Goal: Transaction & Acquisition: Purchase product/service

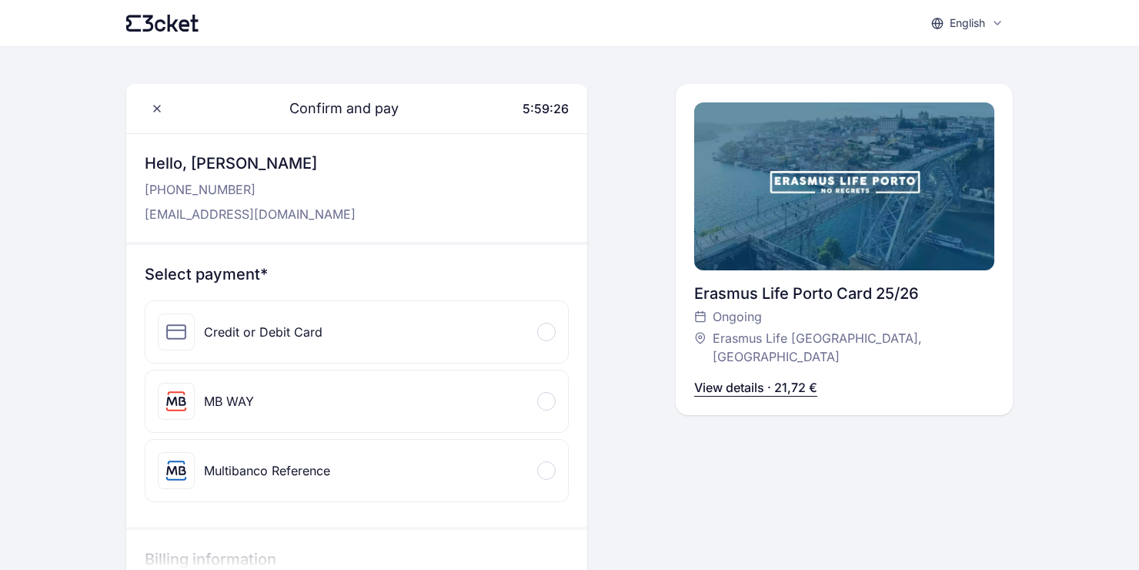
click at [543, 327] on div at bounding box center [546, 332] width 18 height 18
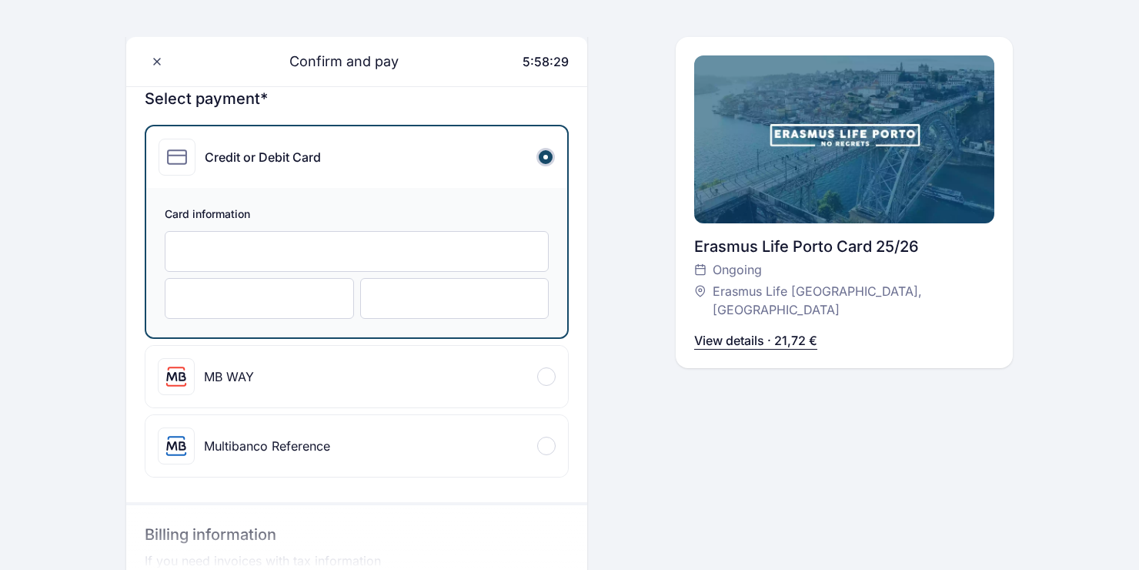
scroll to position [231, 0]
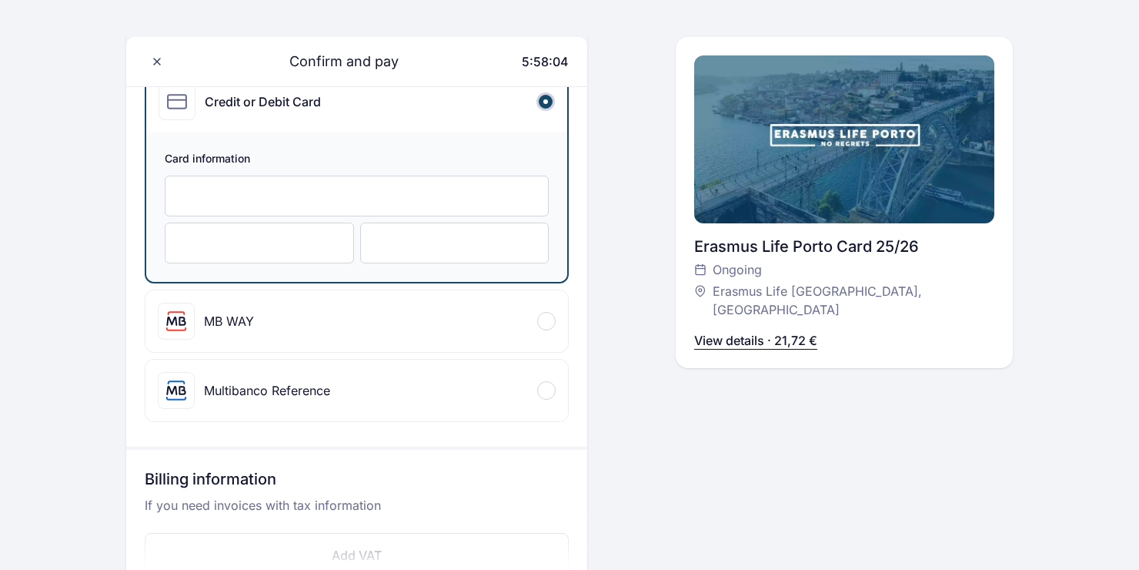
click at [282, 261] on div at bounding box center [259, 242] width 189 height 41
click at [398, 233] on div at bounding box center [454, 242] width 189 height 41
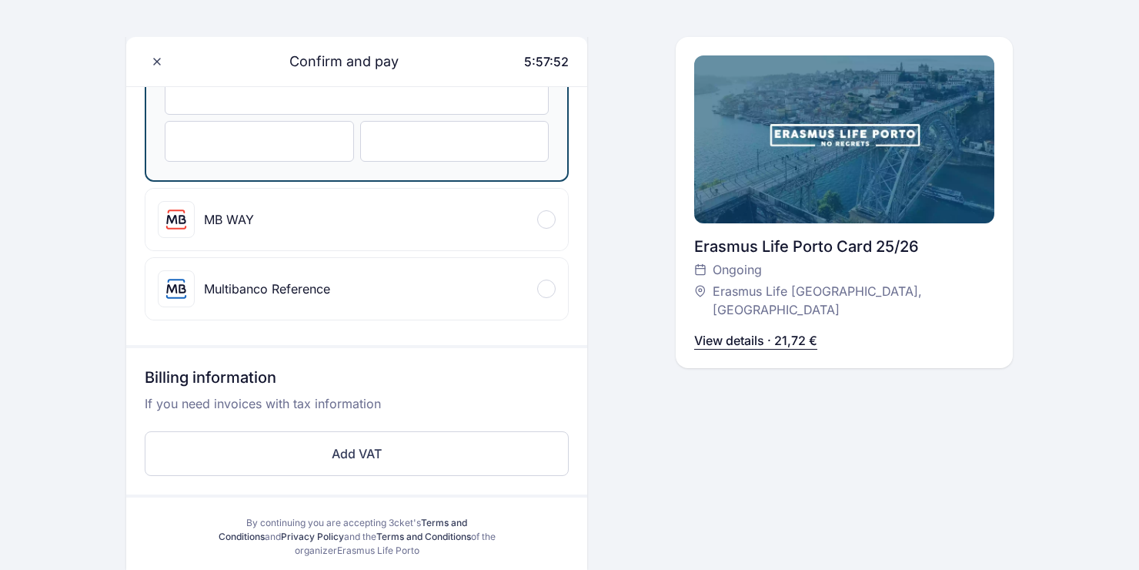
scroll to position [385, 0]
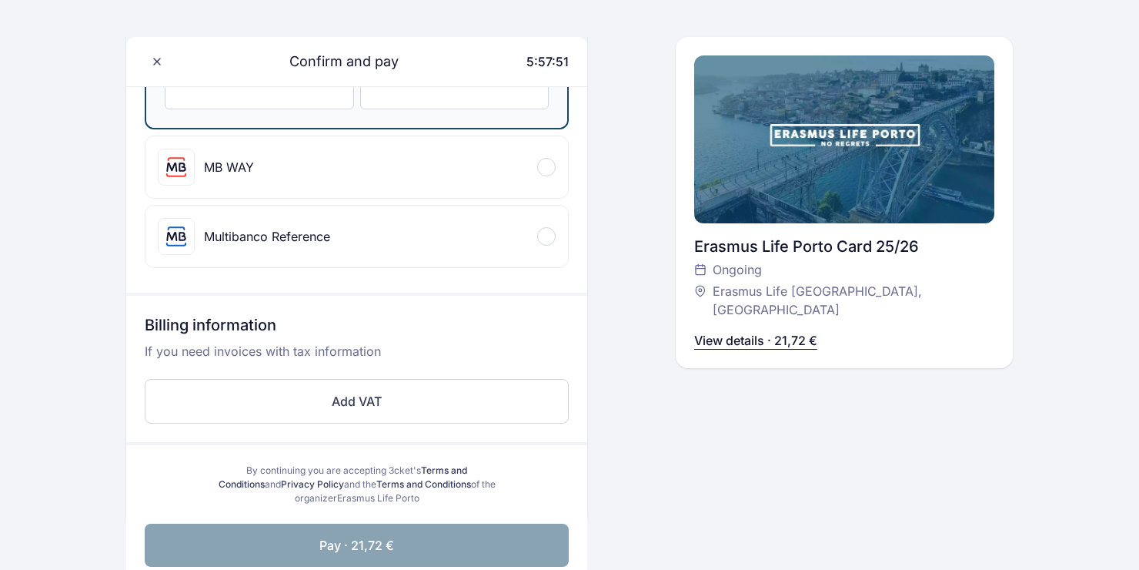
click at [430, 551] on button "Pay · 21,72 €" at bounding box center [357, 544] width 424 height 43
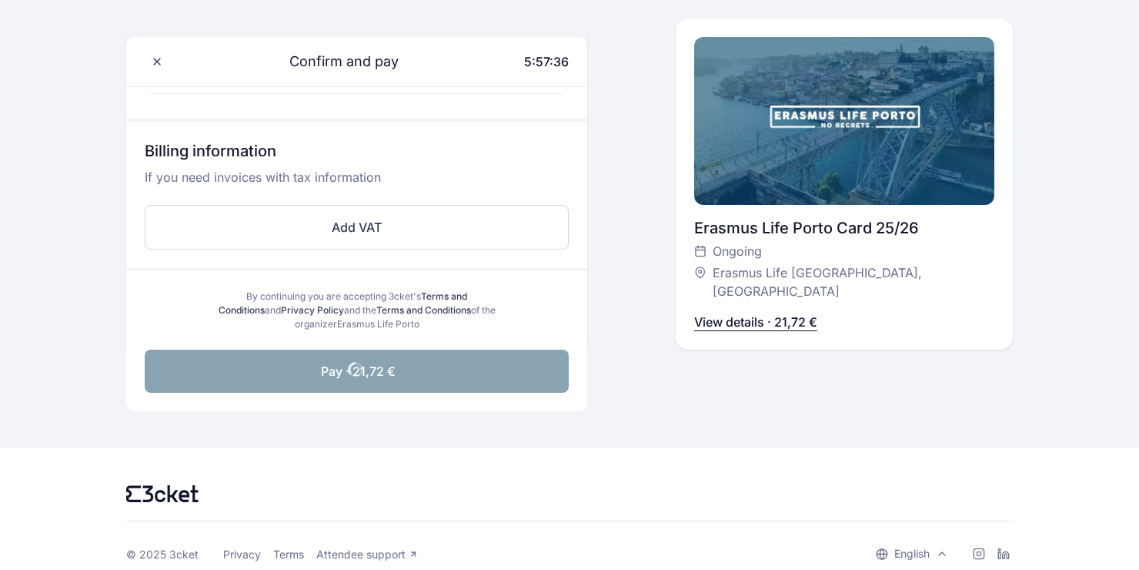
scroll to position [573, 0]
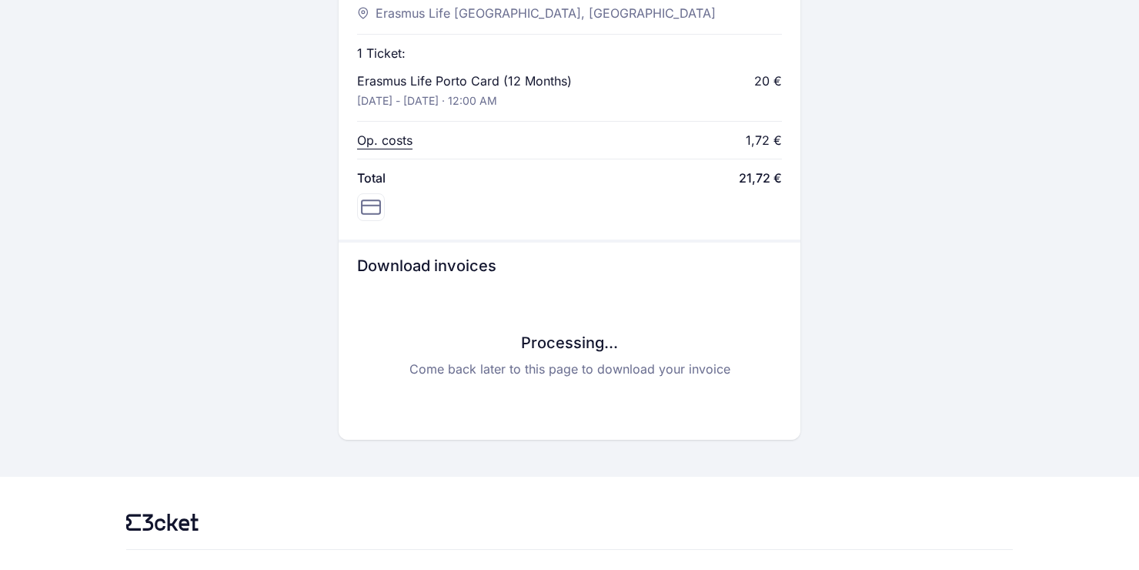
scroll to position [736, 0]
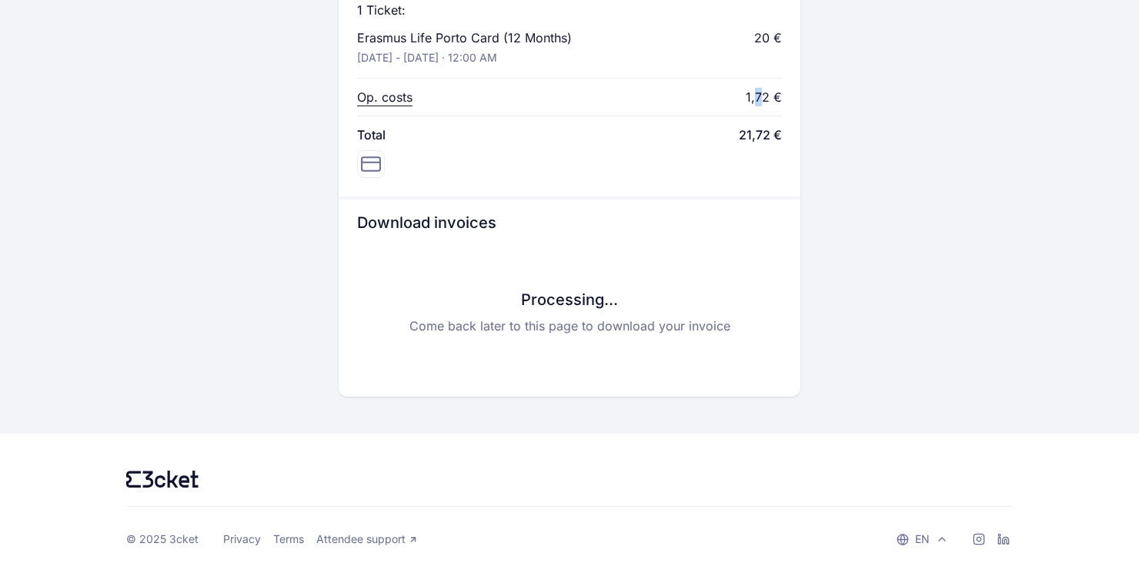
click at [759, 89] on div "1,72 €" at bounding box center [764, 97] width 36 height 18
click at [725, 99] on div "Op. costs 1,72 €" at bounding box center [569, 97] width 424 height 18
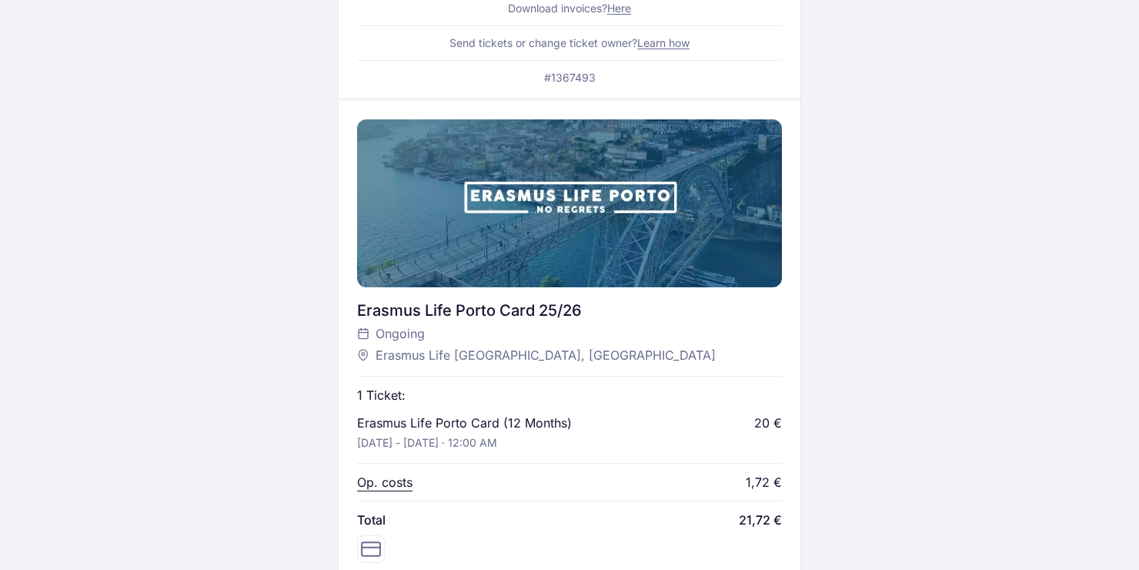
scroll to position [0, 0]
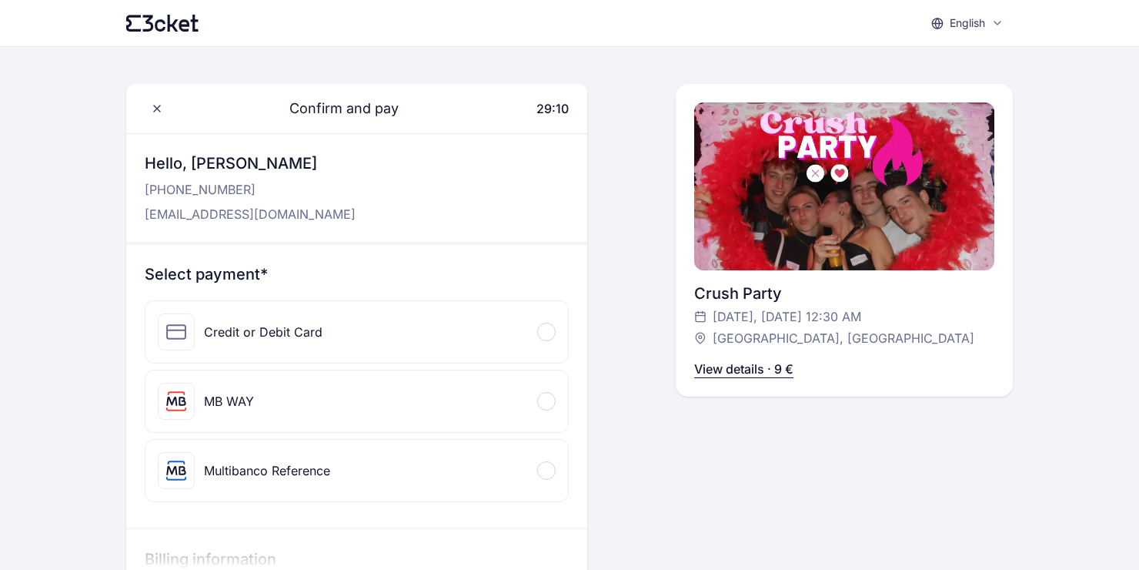
click at [279, 333] on div "Credit or Debit Card" at bounding box center [263, 332] width 119 height 18
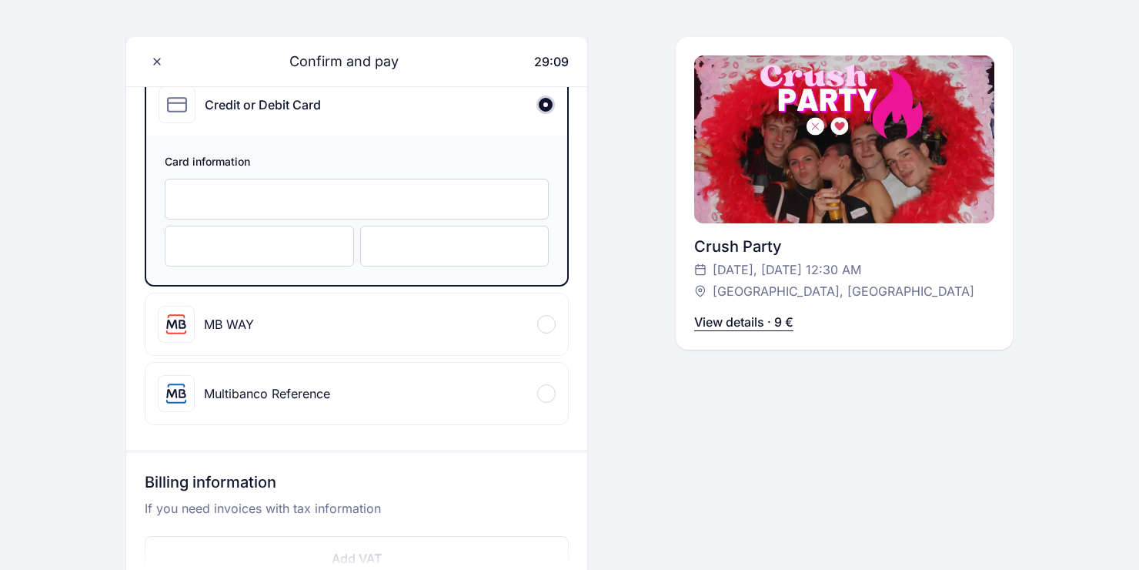
scroll to position [231, 0]
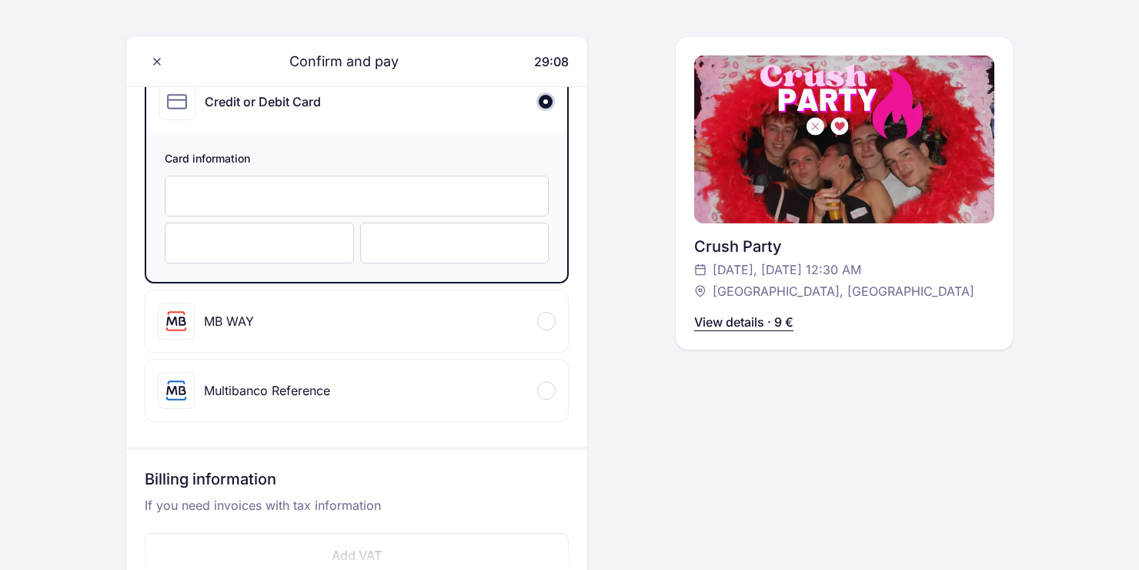
click at [303, 206] on div at bounding box center [357, 196] width 384 height 41
click at [291, 226] on div at bounding box center [259, 242] width 189 height 41
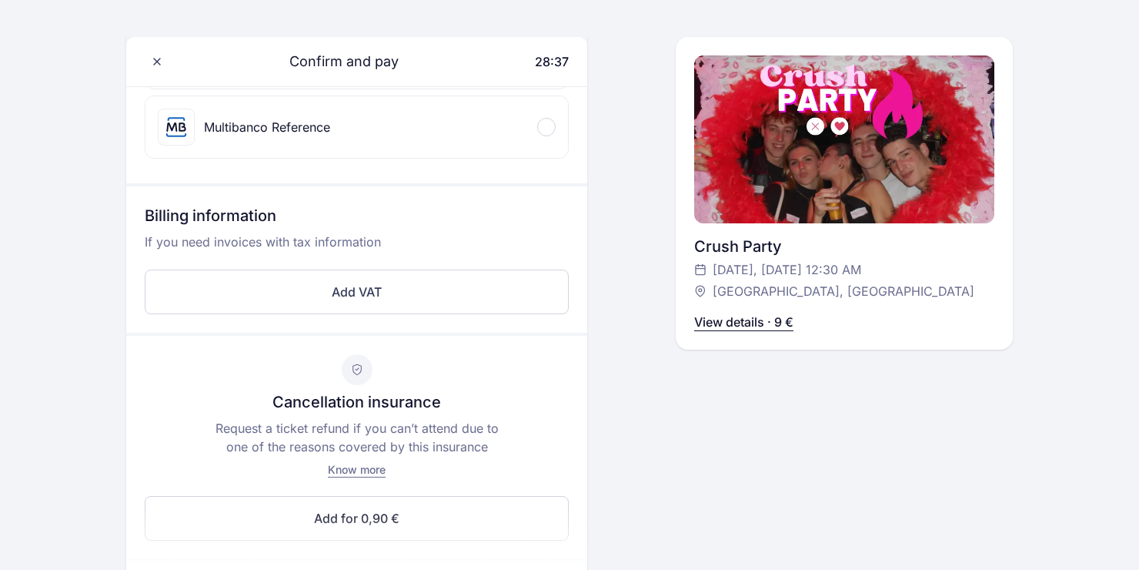
click at [620, 354] on div "Confirm and pay 28:37 Hello, [PERSON_NAME] [PHONE_NUMBER] [EMAIL_ADDRESS][DOMAI…" at bounding box center [569, 115] width 887 height 1051
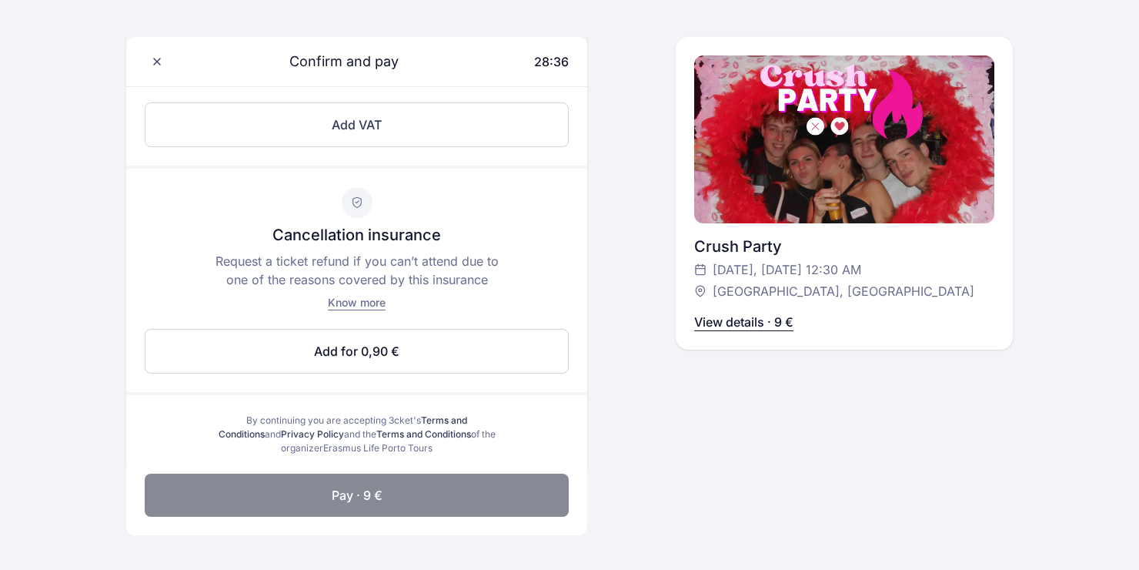
click at [374, 491] on span "Pay · 9 €" at bounding box center [357, 495] width 51 height 18
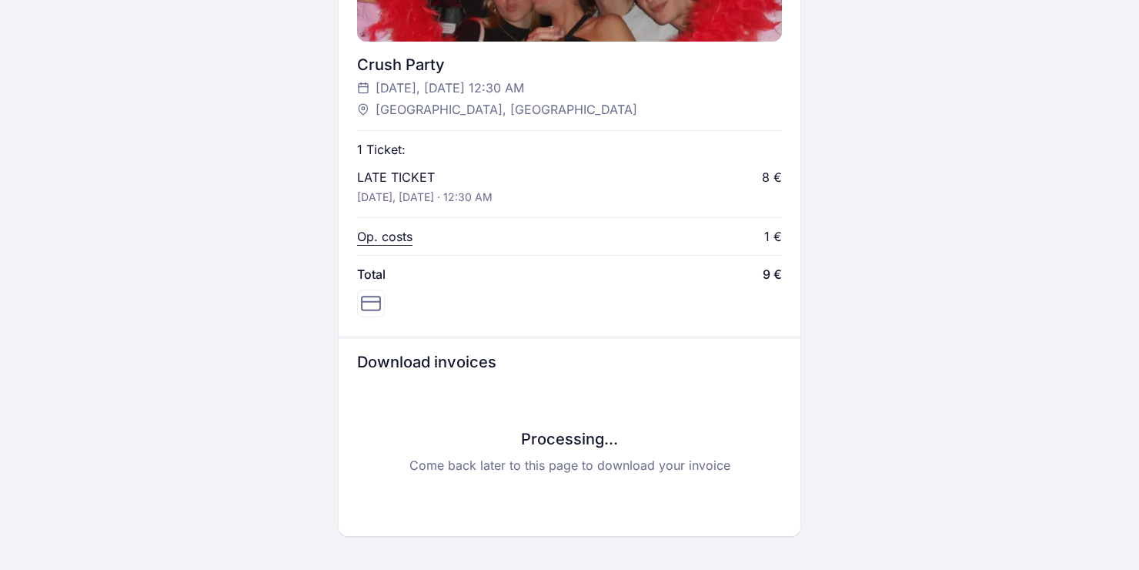
scroll to position [606, 0]
